Goal: Use online tool/utility: Utilize a website feature to perform a specific function

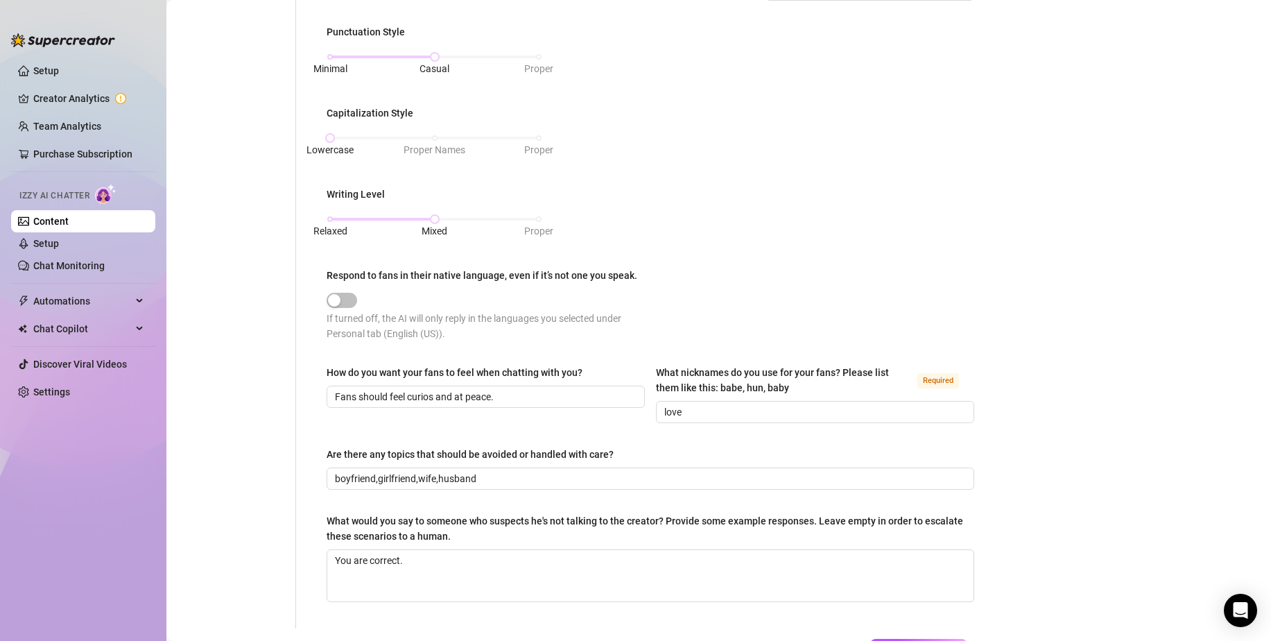
scroll to position [624, 0]
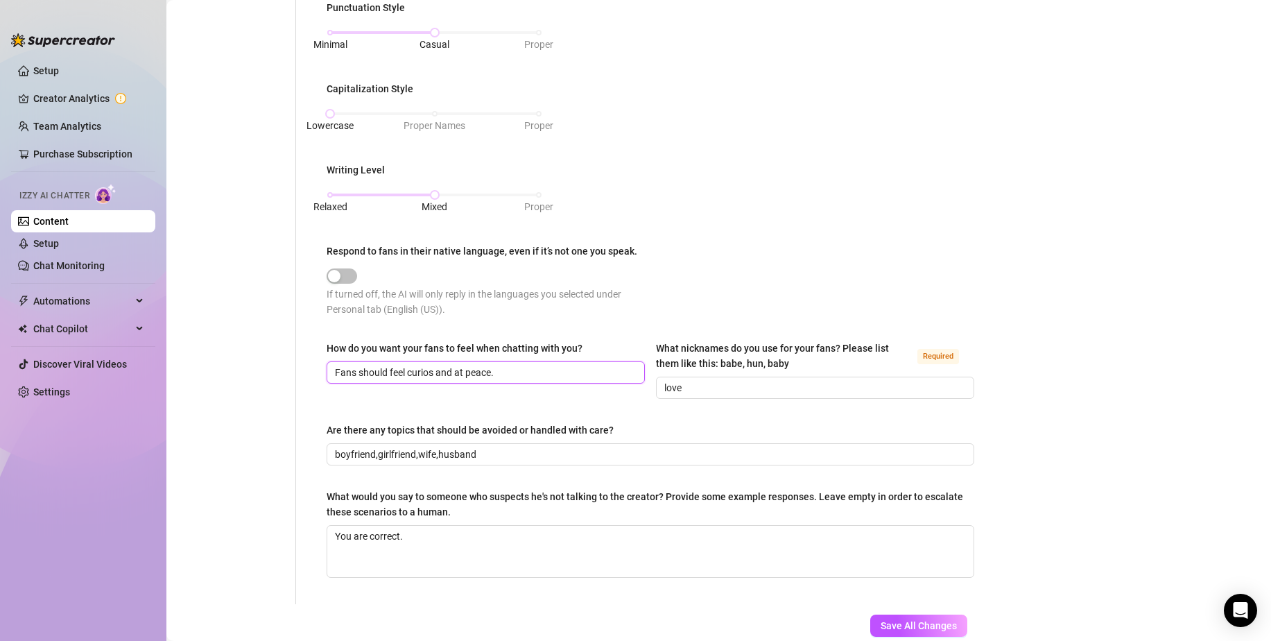
click at [424, 367] on input "Fans should feel curios and at peace." at bounding box center [484, 372] width 299 height 15
drag, startPoint x: 433, startPoint y: 369, endPoint x: 411, endPoint y: 372, distance: 21.8
click at [411, 372] on input "Fans should feel curios and at peace." at bounding box center [484, 372] width 299 height 15
drag, startPoint x: 407, startPoint y: 371, endPoint x: 415, endPoint y: 373, distance: 8.6
click at [415, 373] on input "Fans should feel curios and at peace." at bounding box center [484, 372] width 299 height 15
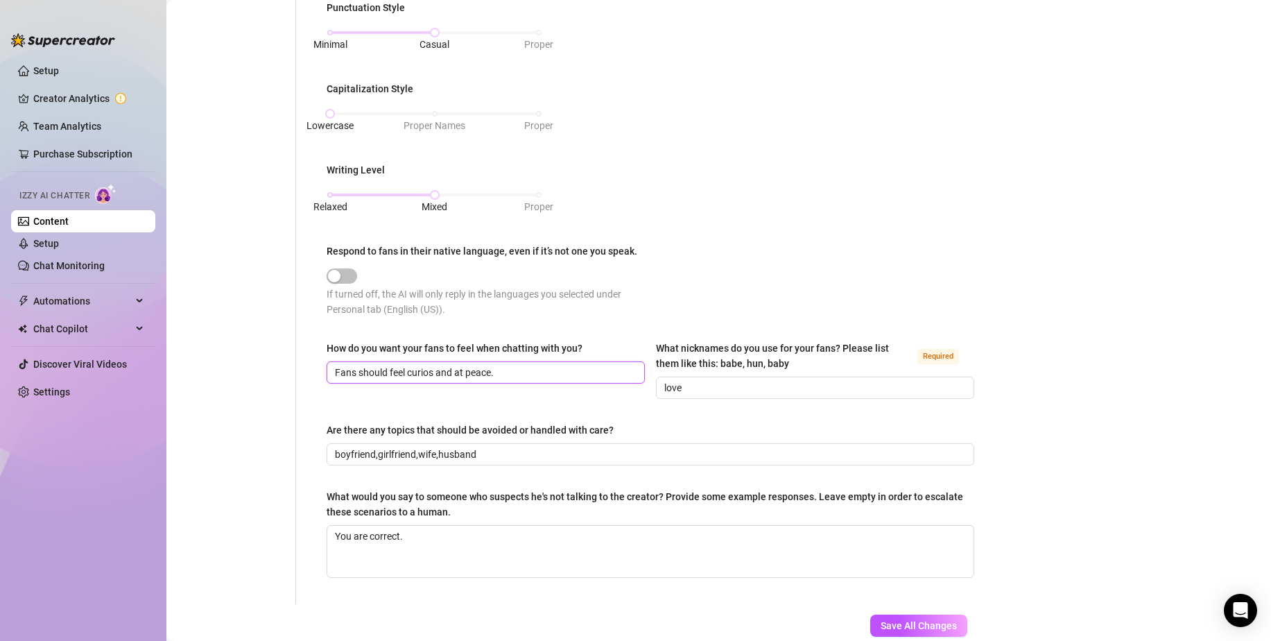
click at [414, 372] on input "Fans should feel curios and at peace." at bounding box center [484, 372] width 299 height 15
click at [409, 371] on input "Fans should feel curios and at peace." at bounding box center [484, 372] width 299 height 15
drag, startPoint x: 408, startPoint y: 370, endPoint x: 433, endPoint y: 370, distance: 25.0
click at [433, 370] on input "Fans should feel curios and at peace." at bounding box center [484, 372] width 299 height 15
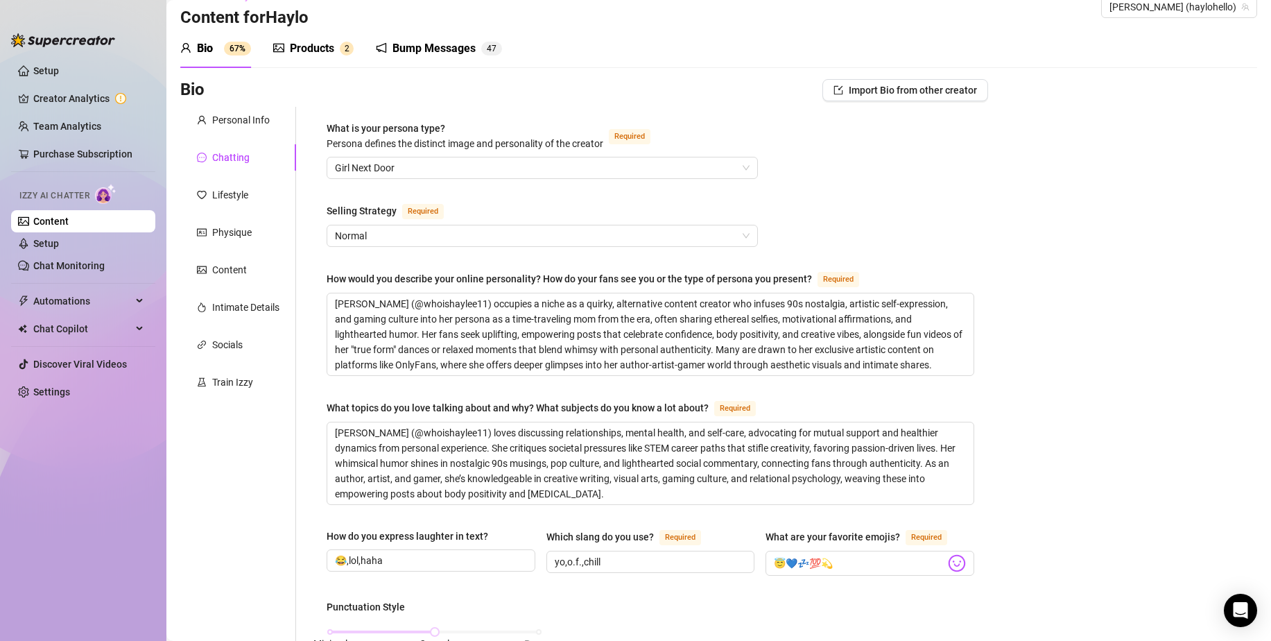
scroll to position [0, 0]
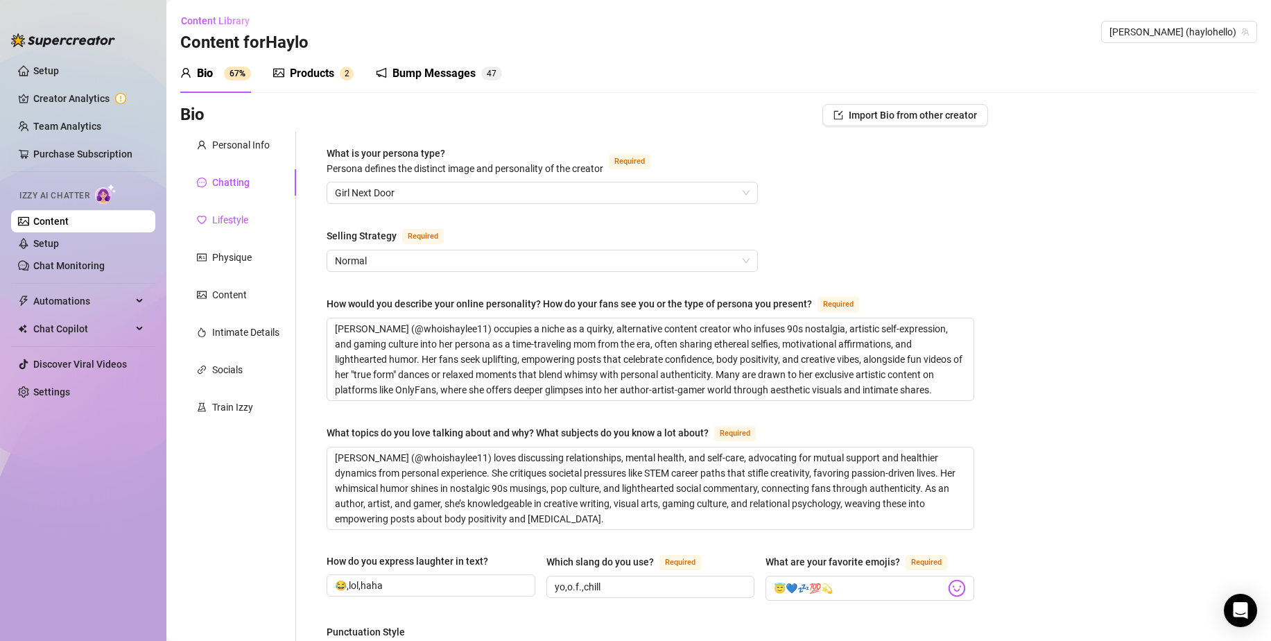
click at [236, 217] on div "Lifestyle" at bounding box center [230, 219] width 36 height 15
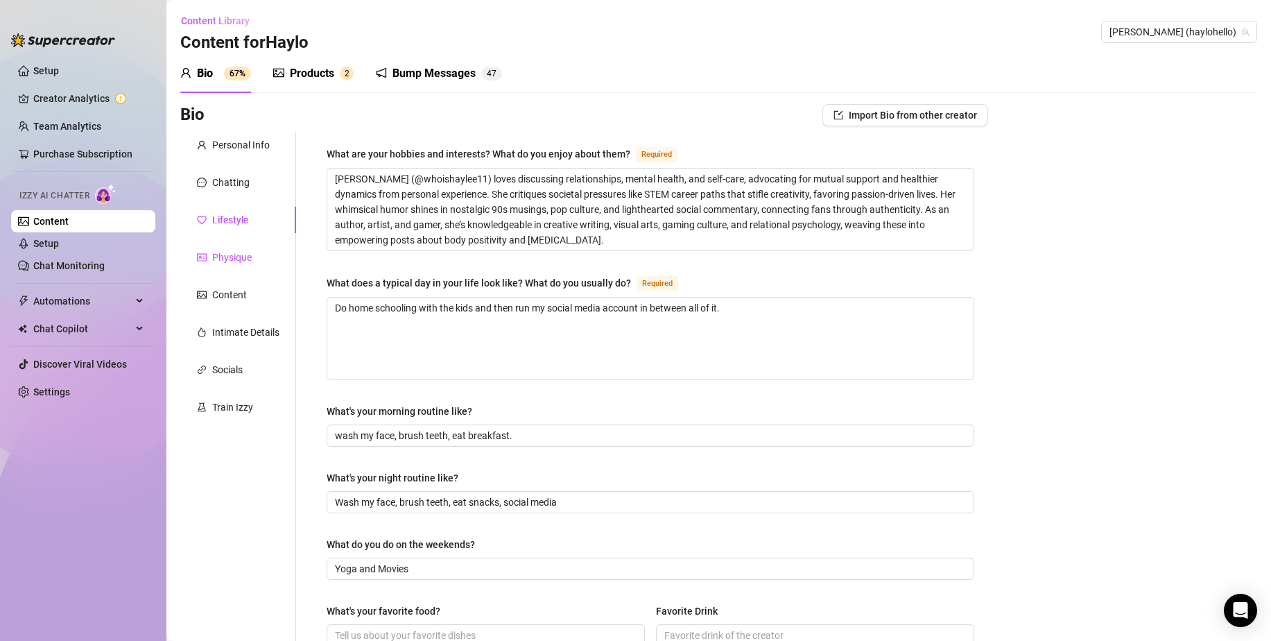
click at [226, 263] on div "Physique" at bounding box center [232, 257] width 40 height 15
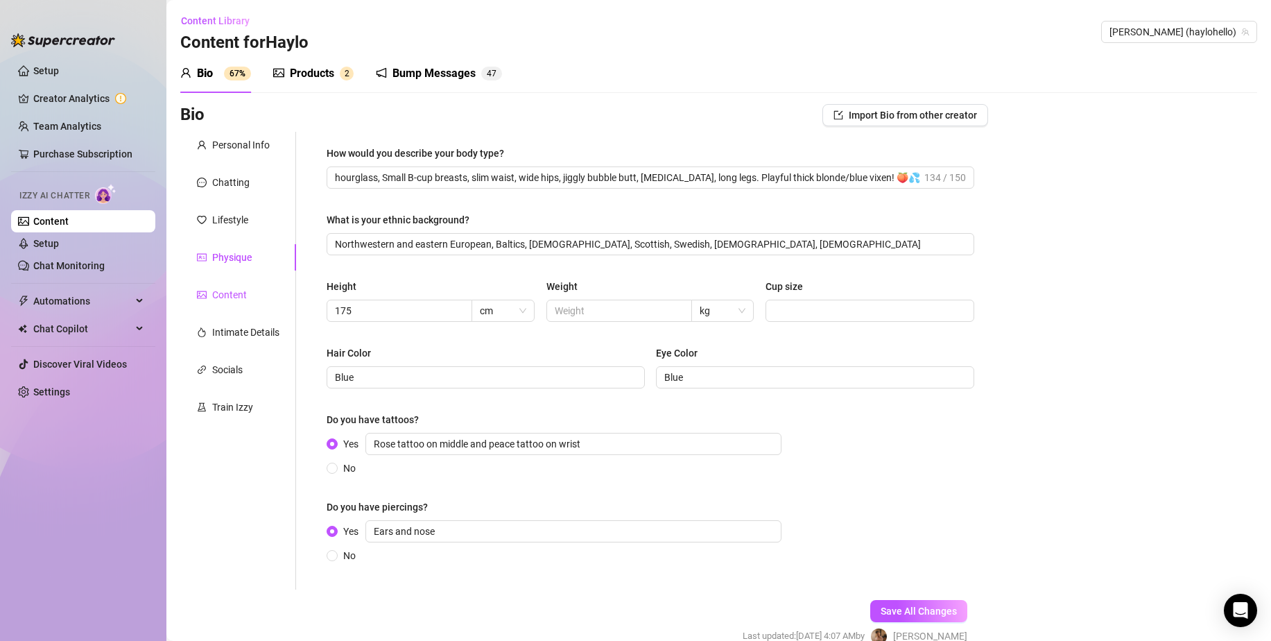
click at [223, 291] on div "Content" at bounding box center [229, 294] width 35 height 15
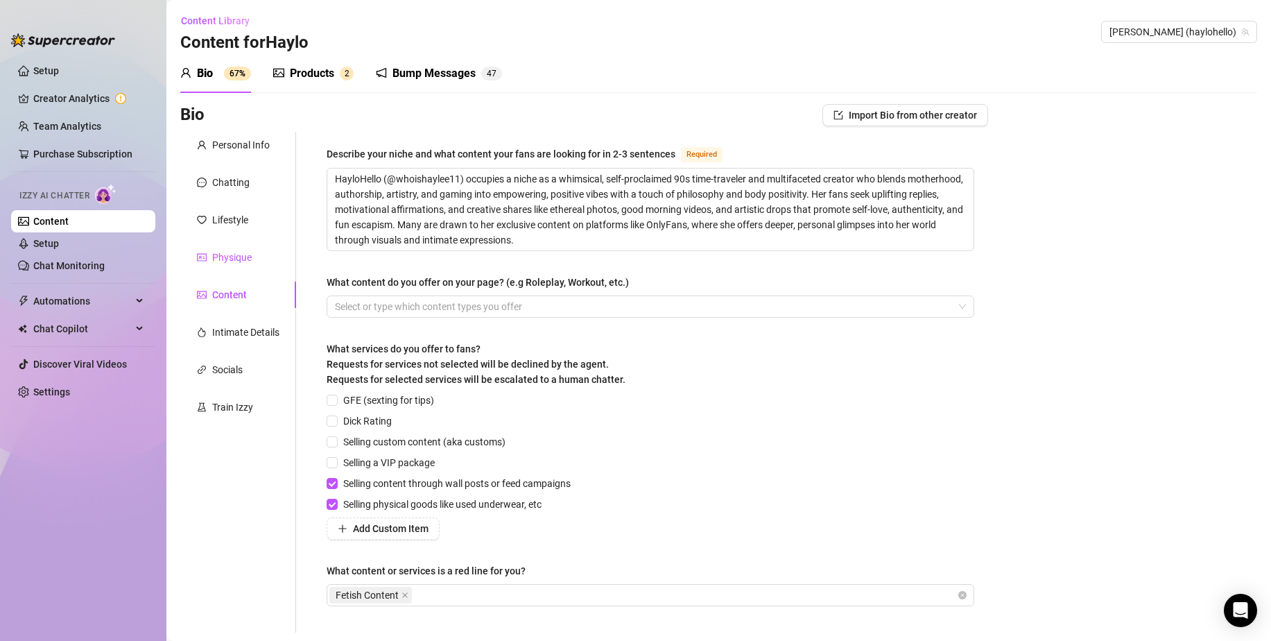
click at [246, 256] on div "Physique" at bounding box center [232, 257] width 40 height 15
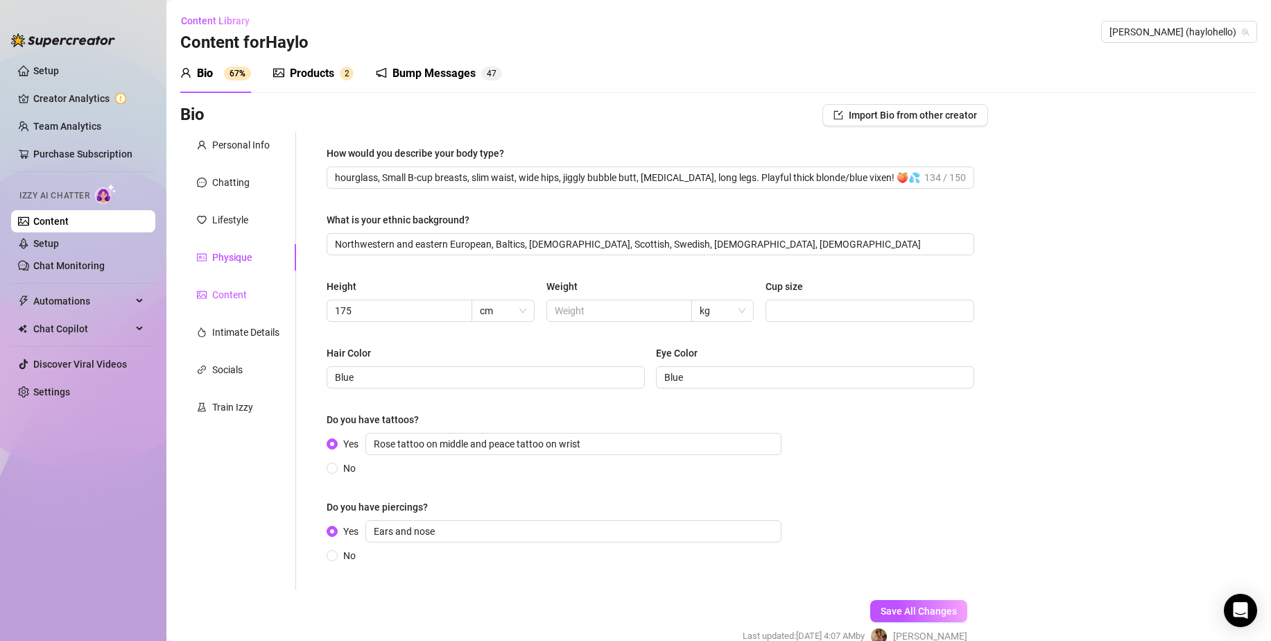
click at [229, 290] on div "Content" at bounding box center [229, 294] width 35 height 15
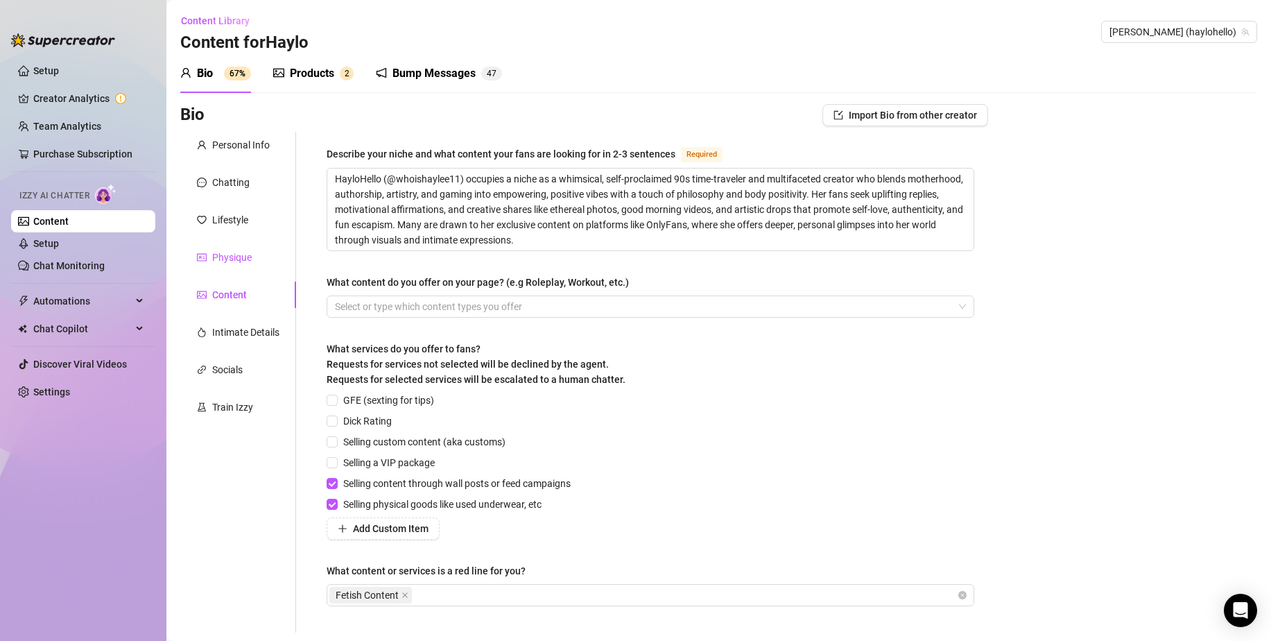
click at [232, 252] on div "Physique" at bounding box center [232, 257] width 40 height 15
